Goal: Check status: Check status

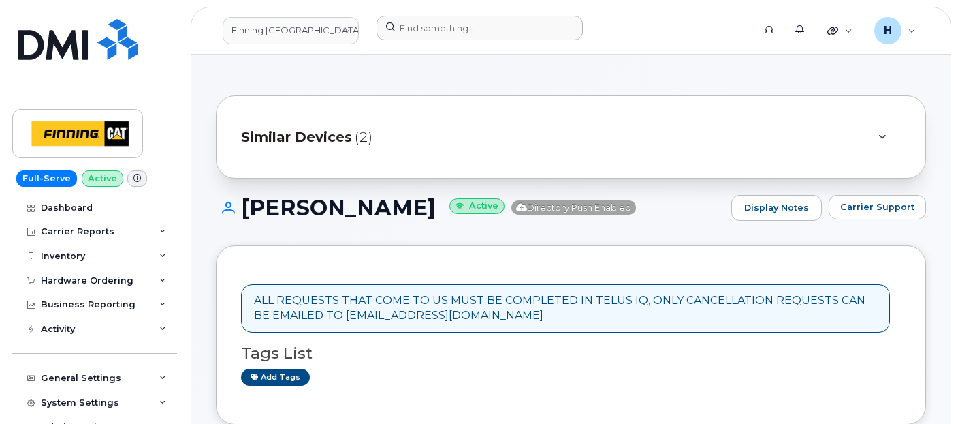
scroll to position [378, 0]
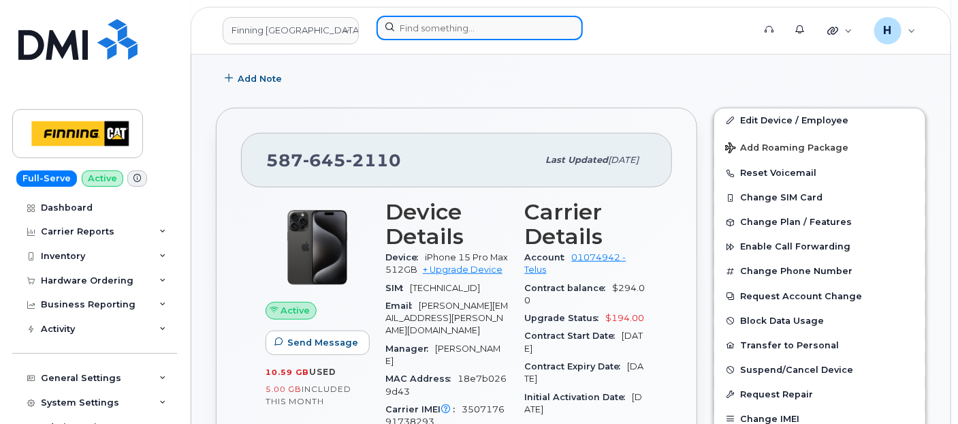
click at [432, 25] on input at bounding box center [480, 28] width 206 height 25
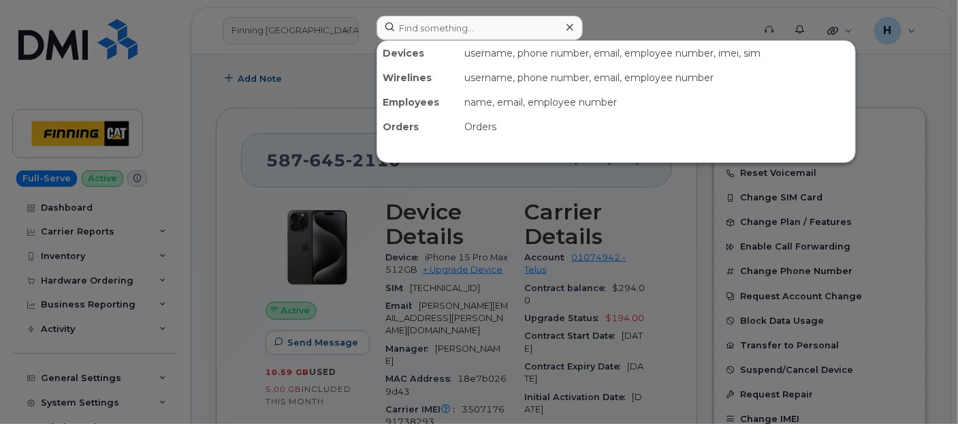
click at [107, 268] on div at bounding box center [479, 212] width 958 height 424
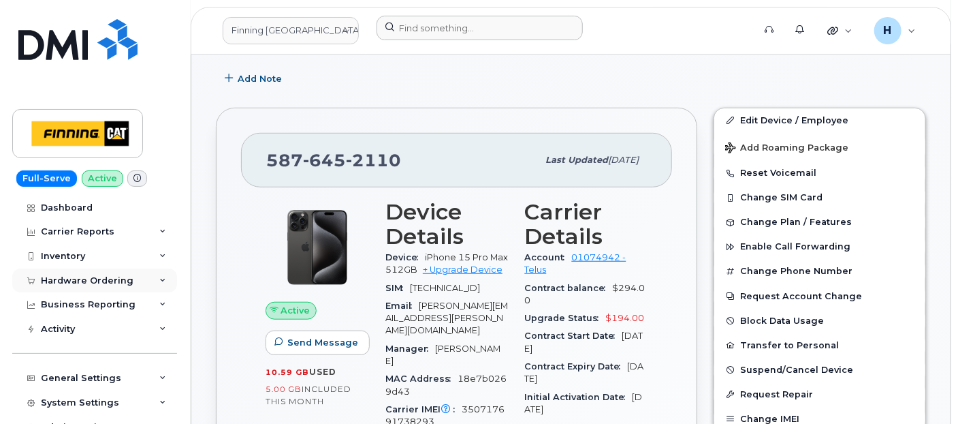
click at [98, 278] on div "Hardware Ordering" at bounding box center [87, 280] width 93 height 11
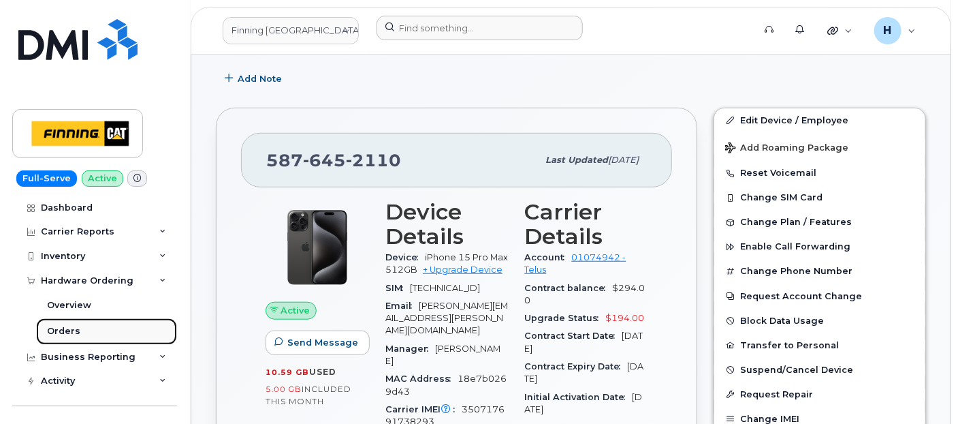
click at [74, 331] on div "Orders" at bounding box center [63, 331] width 33 height 12
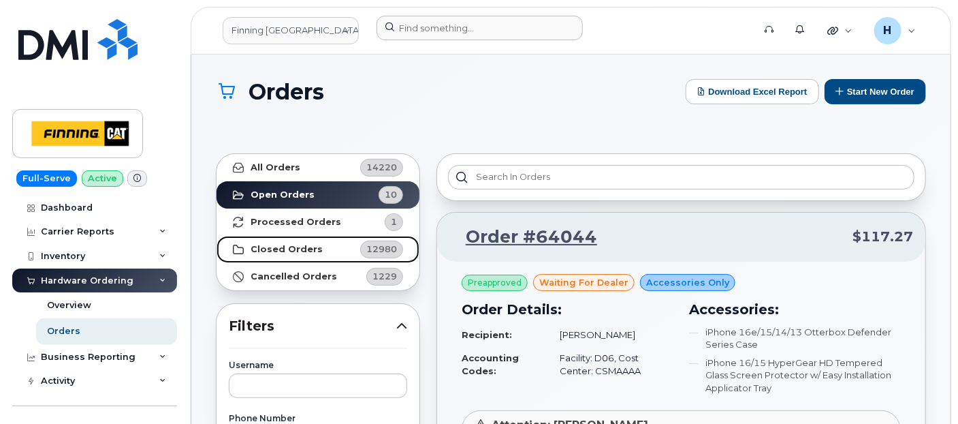
drag, startPoint x: 153, startPoint y: 300, endPoint x: 321, endPoint y: 255, distance: 173.9
click at [321, 255] on link "Closed Orders 12980" at bounding box center [318, 249] width 203 height 27
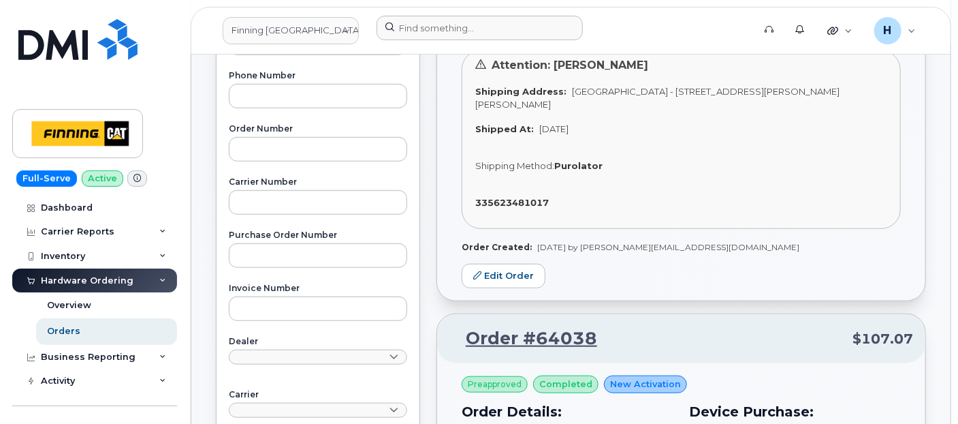
scroll to position [302, 0]
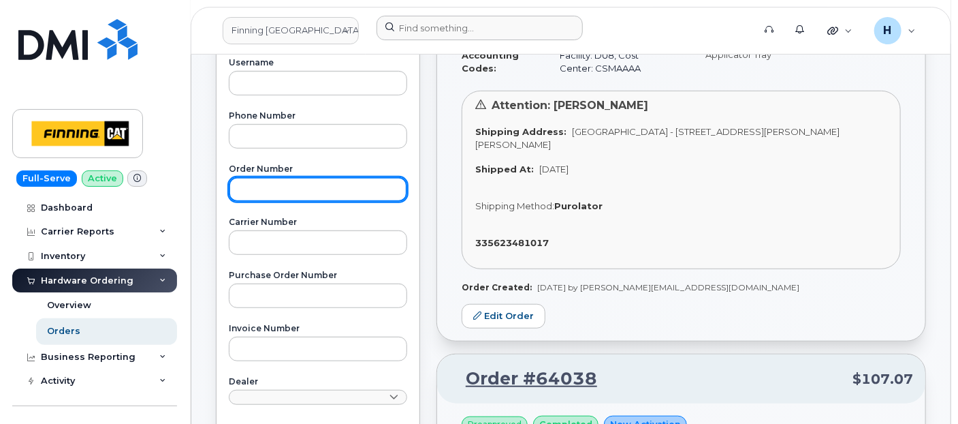
click at [293, 188] on input "text" at bounding box center [318, 189] width 178 height 25
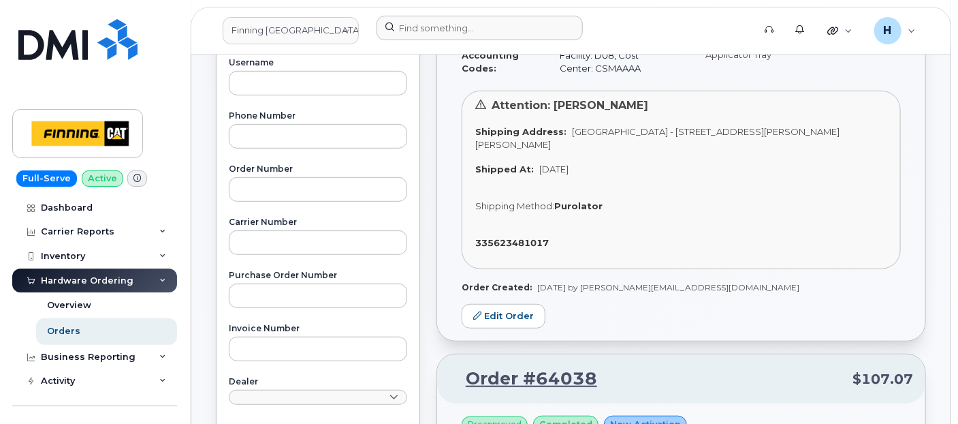
click at [278, 116] on label "Phone Number" at bounding box center [318, 116] width 178 height 8
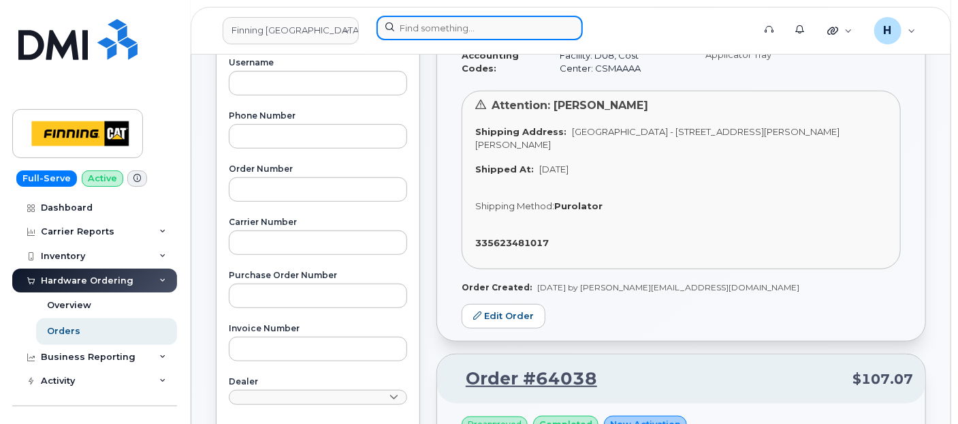
click at [420, 29] on input at bounding box center [480, 28] width 206 height 25
paste input "335622099562"
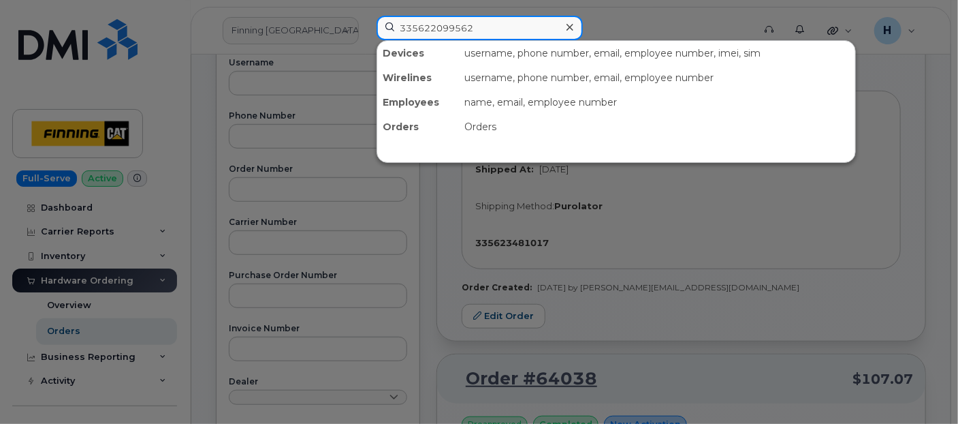
type input "335622099562"
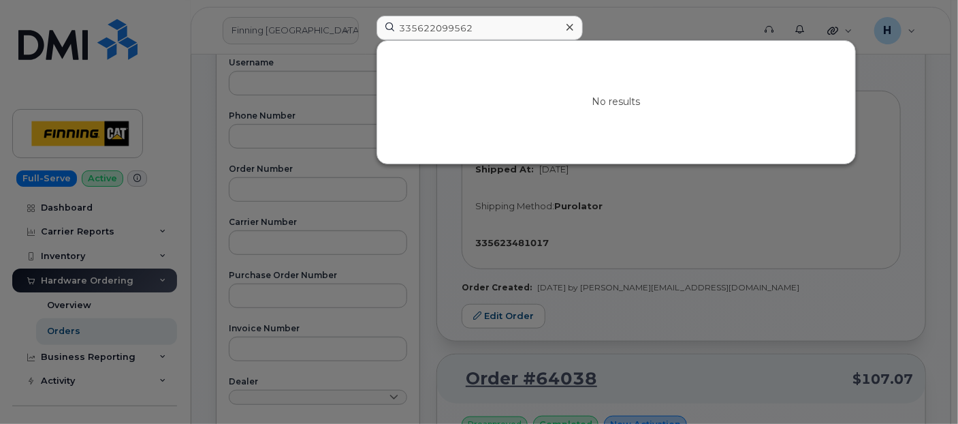
click at [564, 23] on div at bounding box center [570, 28] width 20 height 20
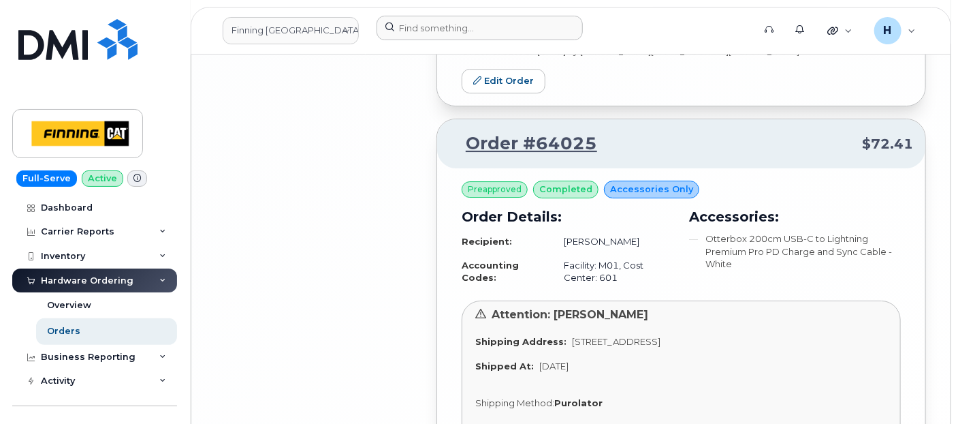
scroll to position [4482, 0]
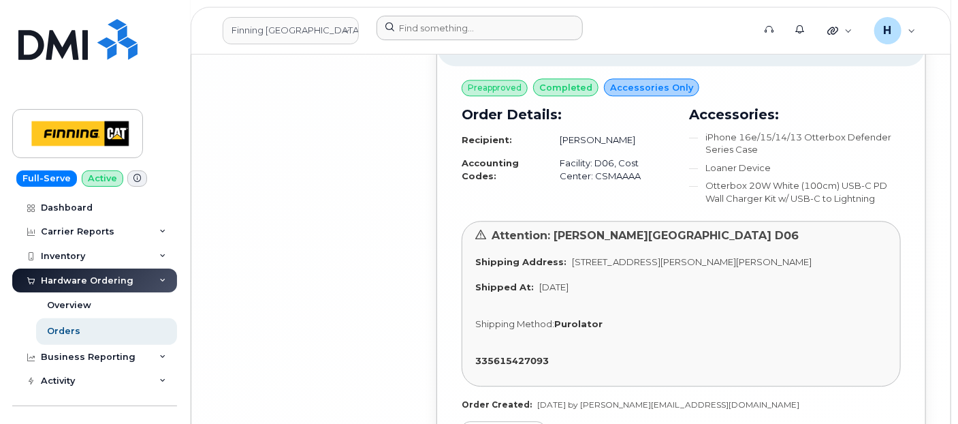
scroll to position [8589, 0]
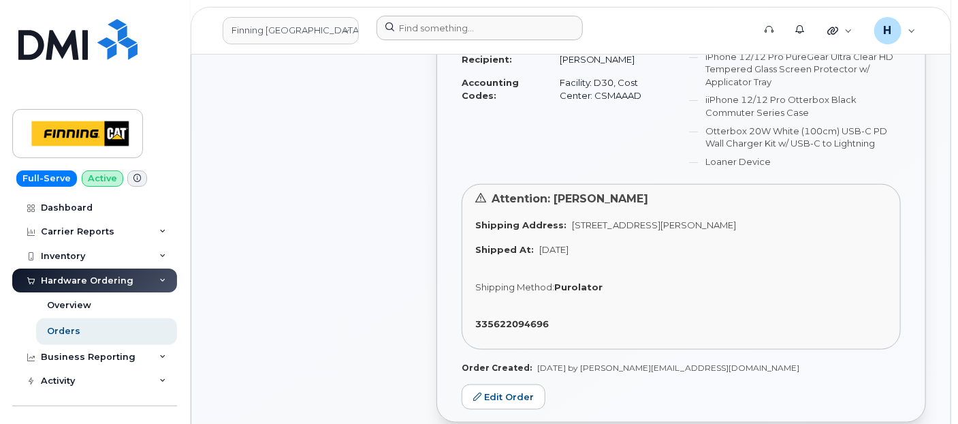
scroll to position [2916, 0]
drag, startPoint x: 741, startPoint y: 135, endPoint x: 780, endPoint y: 135, distance: 38.8
click at [736, 218] on span "[STREET_ADDRESS][PERSON_NAME]" at bounding box center [654, 223] width 164 height 11
copy span "T4P 3R2"
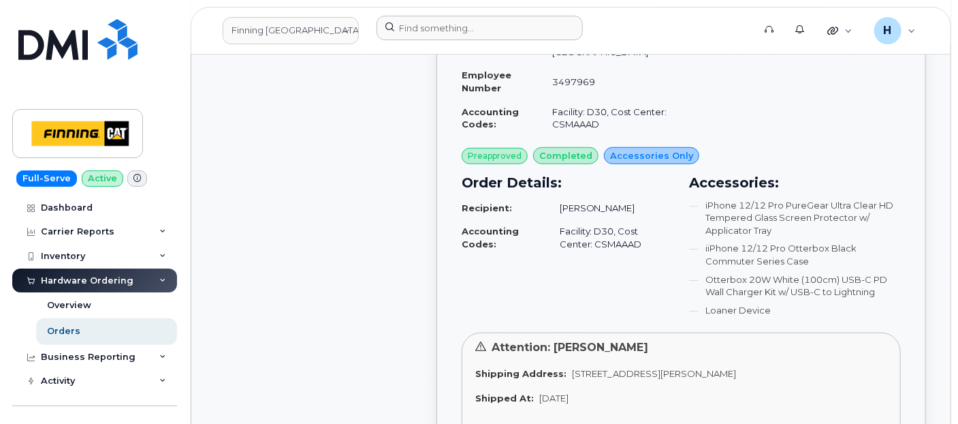
scroll to position [2764, 0]
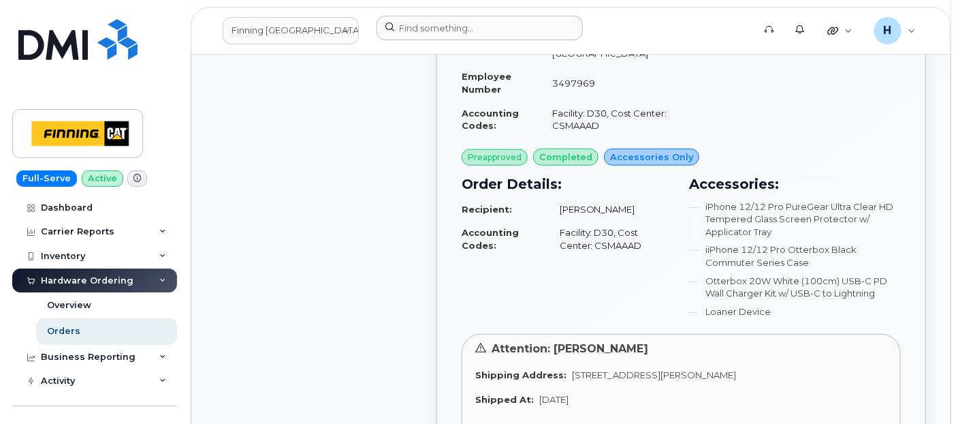
drag, startPoint x: 560, startPoint y: 287, endPoint x: 849, endPoint y: 291, distance: 288.7
click at [849, 368] on div "Shipping Address: [STREET_ADDRESS][PERSON_NAME]" at bounding box center [681, 374] width 412 height 13
copy span "[STREET_ADDRESS][PERSON_NAME]"
click at [771, 334] on div "Attention: [PERSON_NAME] Shipping Address: [STREET_ADDRESS][PERSON_NAME] Shippe…" at bounding box center [681, 416] width 439 height 165
drag, startPoint x: 743, startPoint y: 289, endPoint x: 783, endPoint y: 287, distance: 40.2
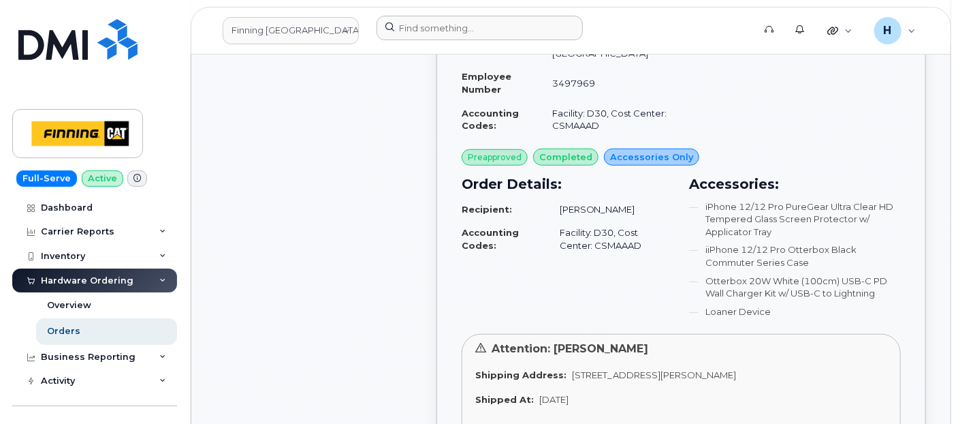
click at [736, 369] on span "[STREET_ADDRESS][PERSON_NAME]" at bounding box center [654, 374] width 164 height 11
copy span "T4P 3R2"
drag, startPoint x: 563, startPoint y: 287, endPoint x: 825, endPoint y: 300, distance: 262.4
click at [825, 334] on div "Attention: [PERSON_NAME] Shipping Address: [STREET_ADDRESS][PERSON_NAME] Shippe…" at bounding box center [681, 416] width 439 height 165
copy span "[STREET_ADDRESS][PERSON_NAME]"
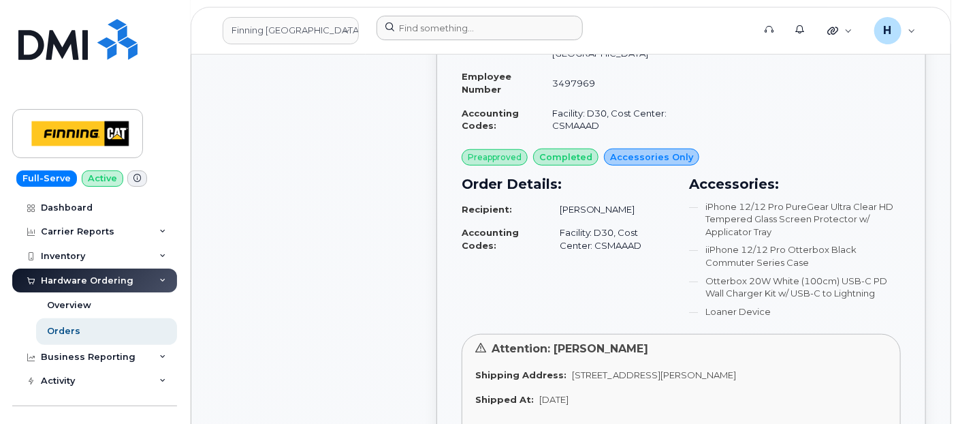
copy span "[STREET_ADDRESS][PERSON_NAME]"
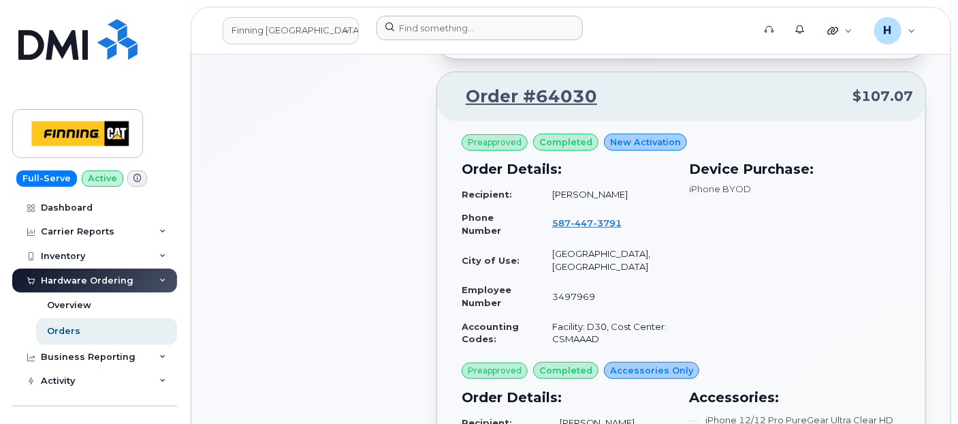
scroll to position [2310, 0]
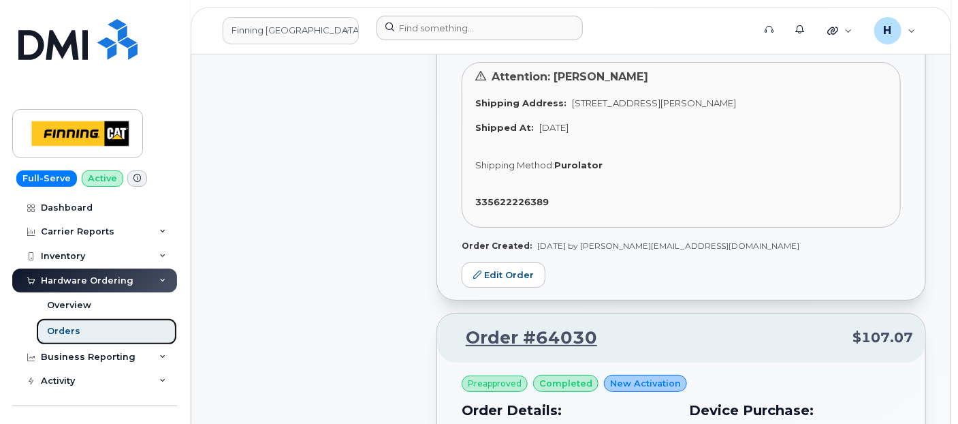
click at [54, 339] on link "Orders" at bounding box center [106, 331] width 141 height 26
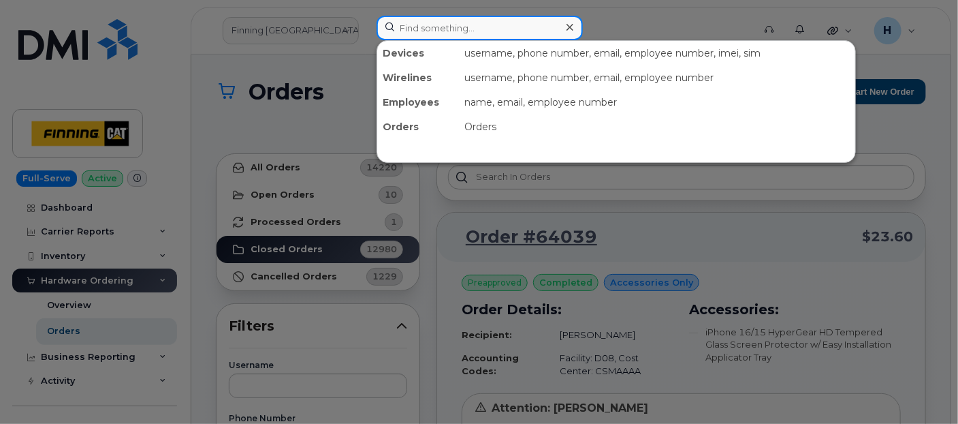
click at [385, 30] on input at bounding box center [480, 28] width 206 height 25
paste input "[PERSON_NAME]"
type input "[PERSON_NAME]"
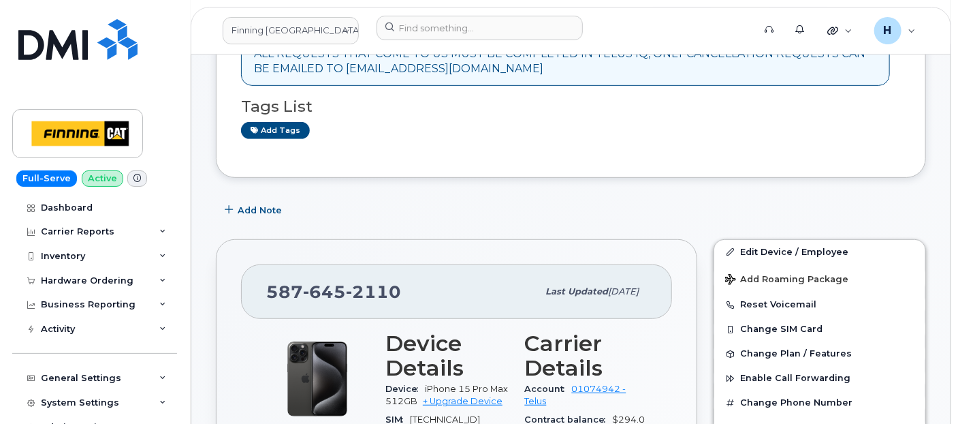
scroll to position [302, 0]
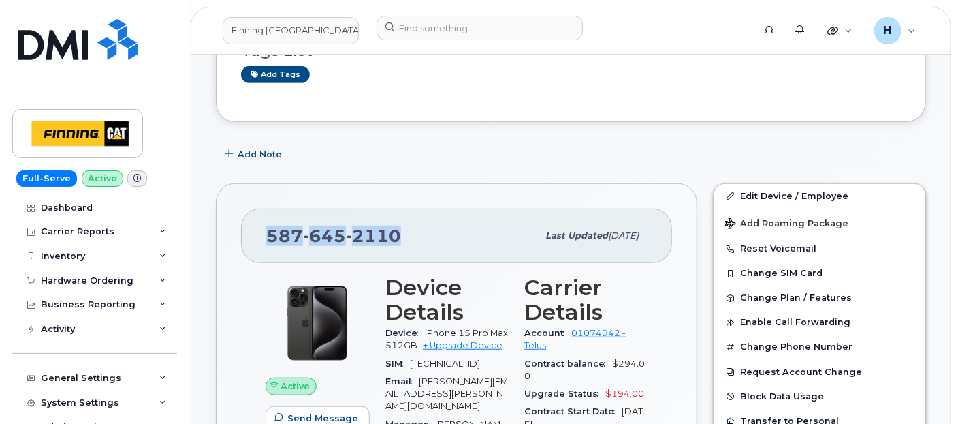
drag, startPoint x: 404, startPoint y: 241, endPoint x: 257, endPoint y: 235, distance: 147.2
click at [257, 235] on div "587 645 2110 Last updated Aug 05, 2025" at bounding box center [456, 235] width 431 height 54
copy span "587 645 2110"
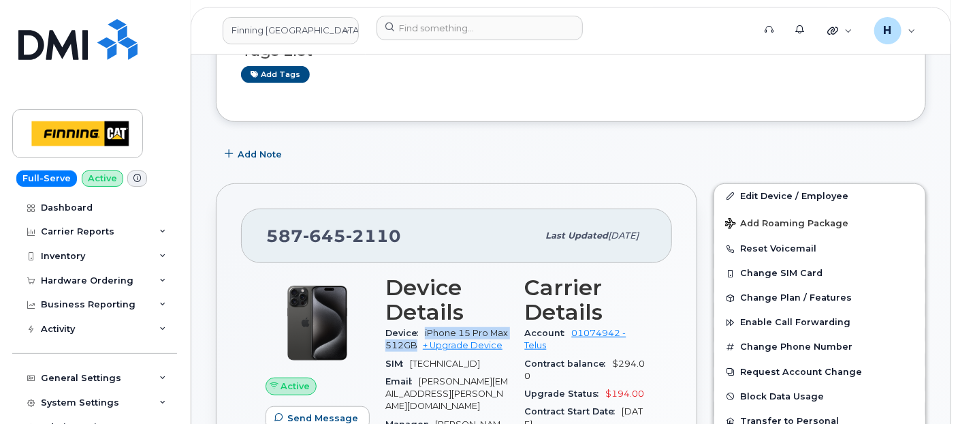
drag, startPoint x: 424, startPoint y: 327, endPoint x: 426, endPoint y: 342, distance: 15.9
click at [426, 342] on div "Device iPhone 15 Pro Max 512GB + Upgrade Device" at bounding box center [446, 339] width 123 height 31
copy span "iPhone 15 Pro Max 512GB"
click at [109, 276] on div "Hardware Ordering" at bounding box center [87, 280] width 93 height 11
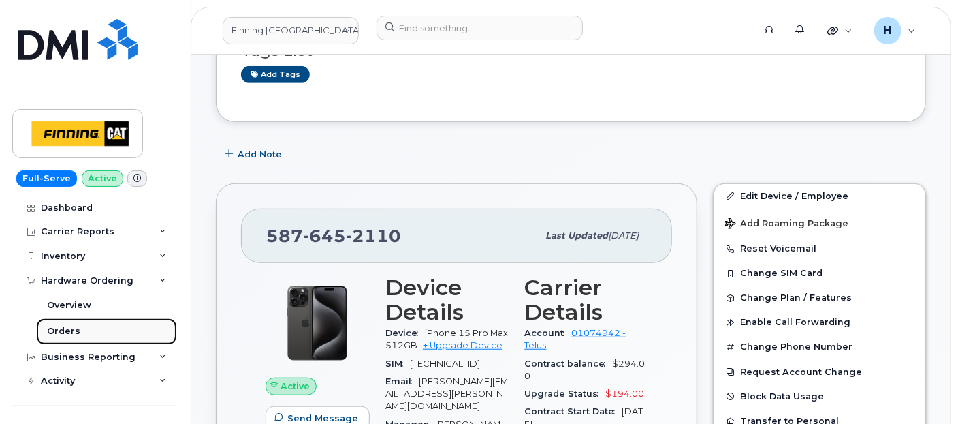
click at [100, 338] on link "Orders" at bounding box center [106, 331] width 141 height 26
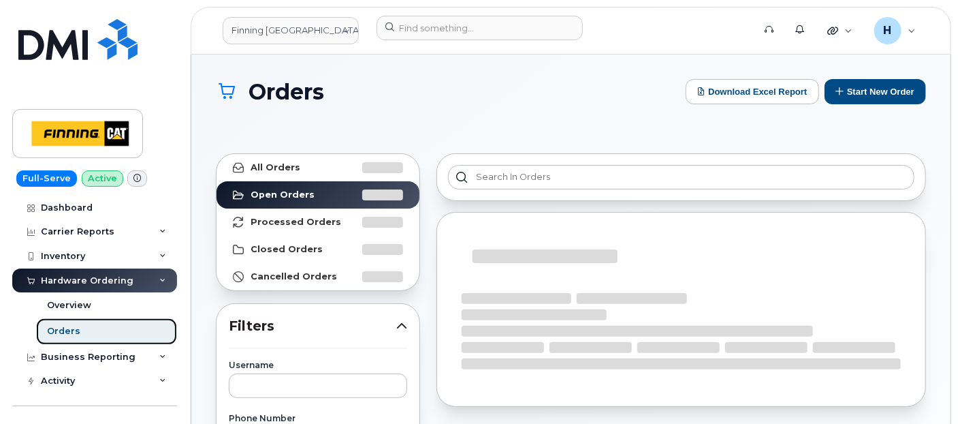
click at [100, 336] on link "Orders" at bounding box center [106, 331] width 141 height 26
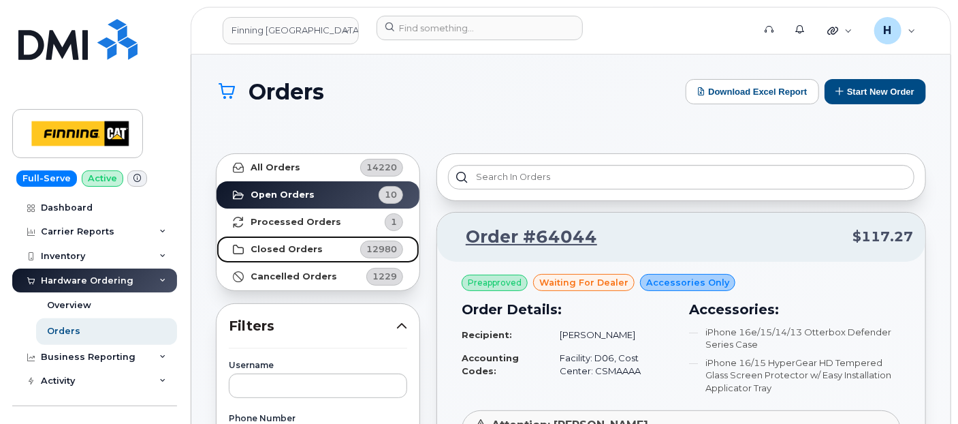
click at [303, 250] on strong "Closed Orders" at bounding box center [287, 249] width 72 height 11
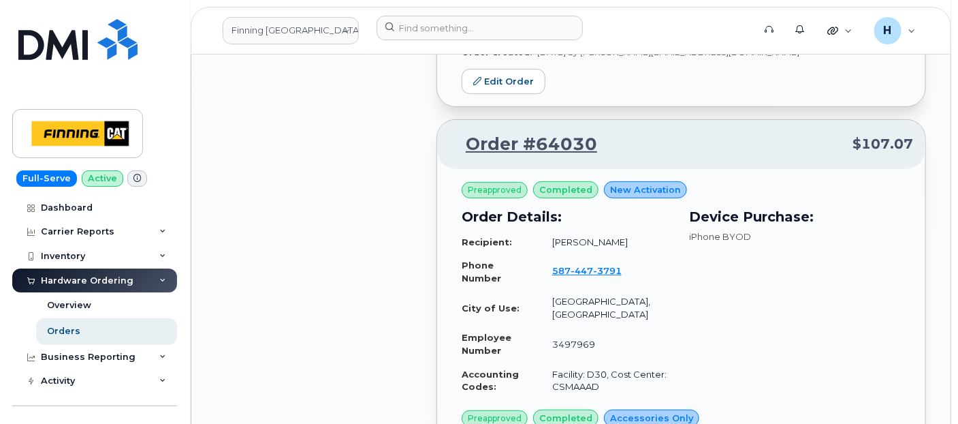
scroll to position [2496, 0]
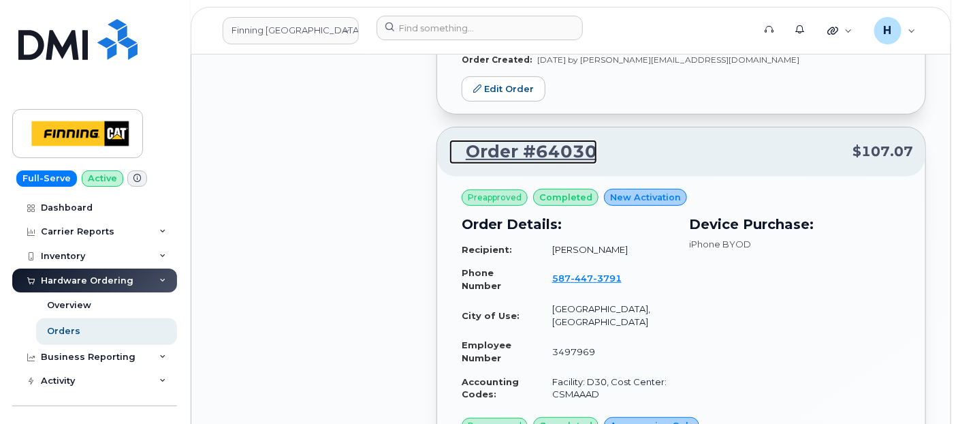
click at [511, 140] on link "Order #64030" at bounding box center [523, 152] width 148 height 25
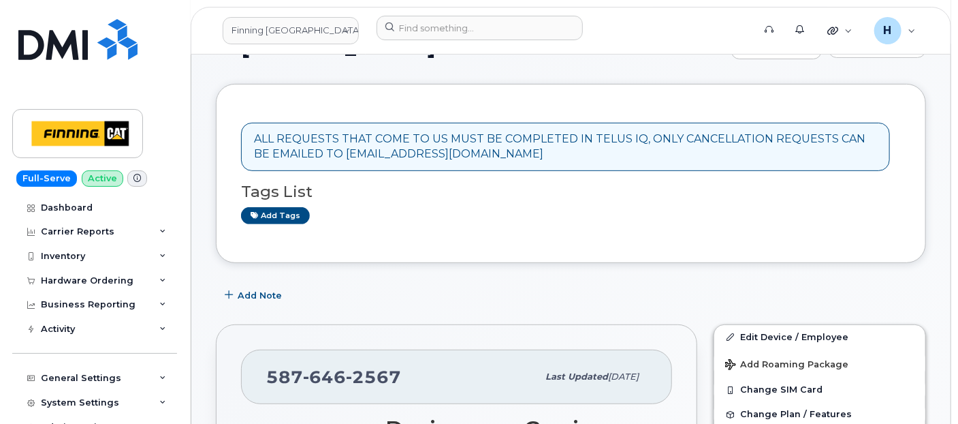
scroll to position [227, 0]
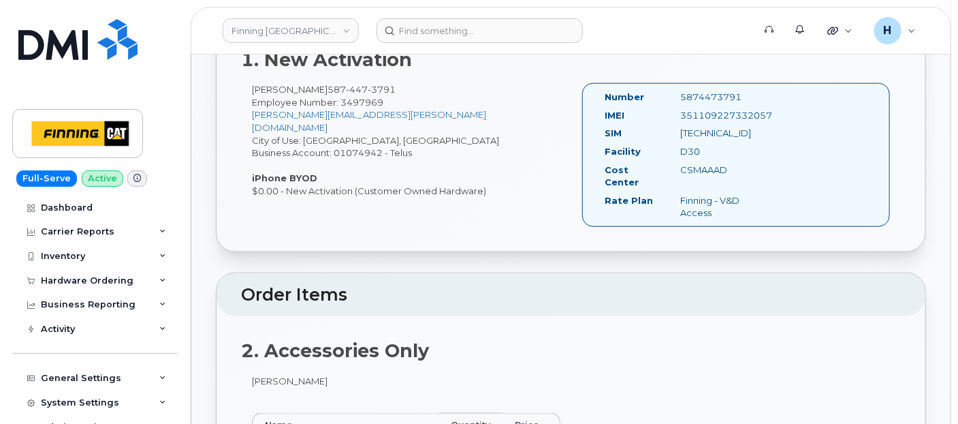
scroll to position [681, 0]
